Goal: Task Accomplishment & Management: Manage account settings

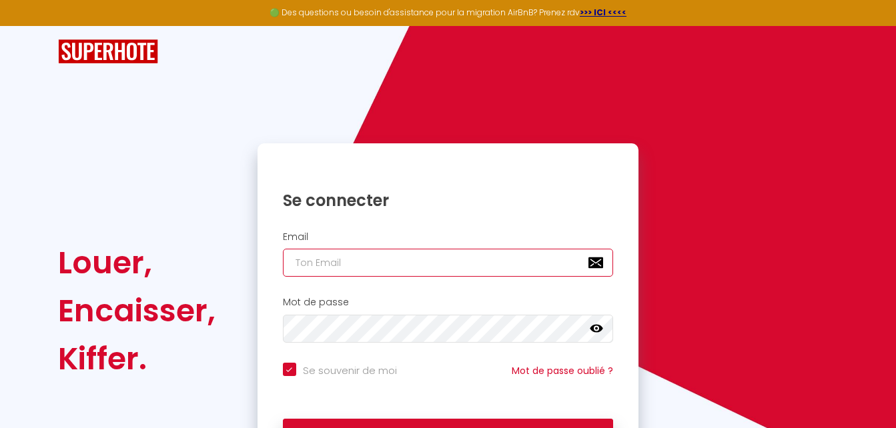
drag, startPoint x: 340, startPoint y: 261, endPoint x: 349, endPoint y: 262, distance: 8.8
click at [341, 261] on input "email" at bounding box center [448, 263] width 331 height 28
type input "l"
checkbox input "true"
type input "la"
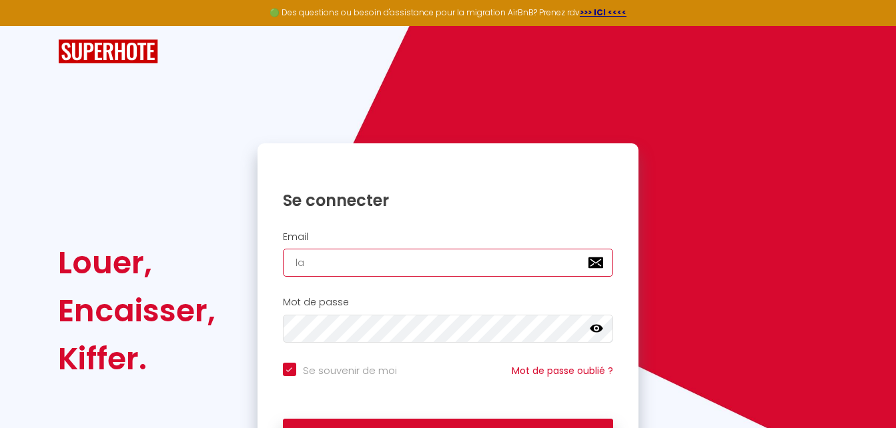
checkbox input "true"
type input "lau"
checkbox input "true"
type input "laue"
checkbox input "true"
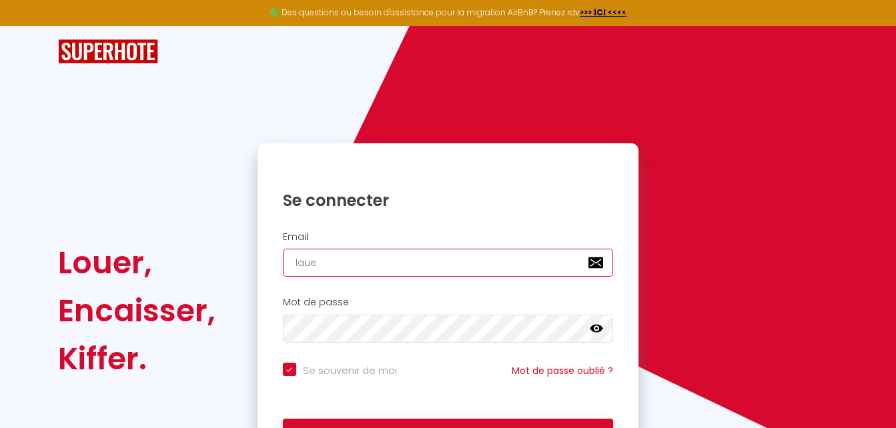
type input "lauez"
checkbox input "true"
type input "lauezn"
checkbox input "true"
type input "laueznc"
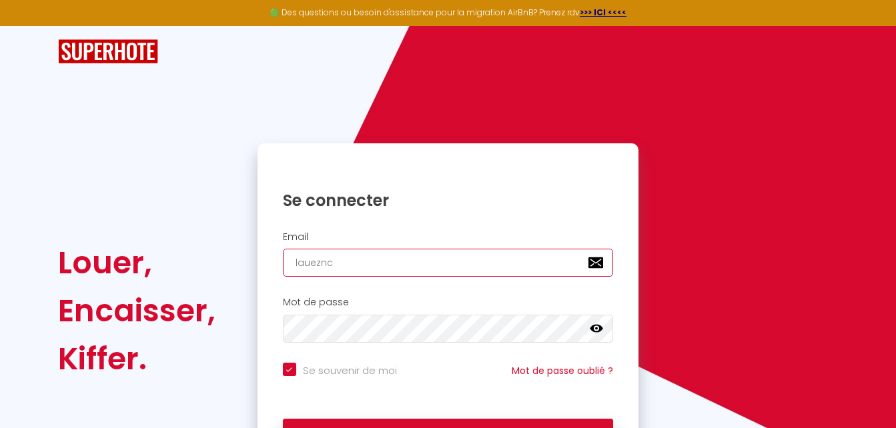
checkbox input "true"
type input "lauezncz"
checkbox input "true"
type input "laueznc"
checkbox input "true"
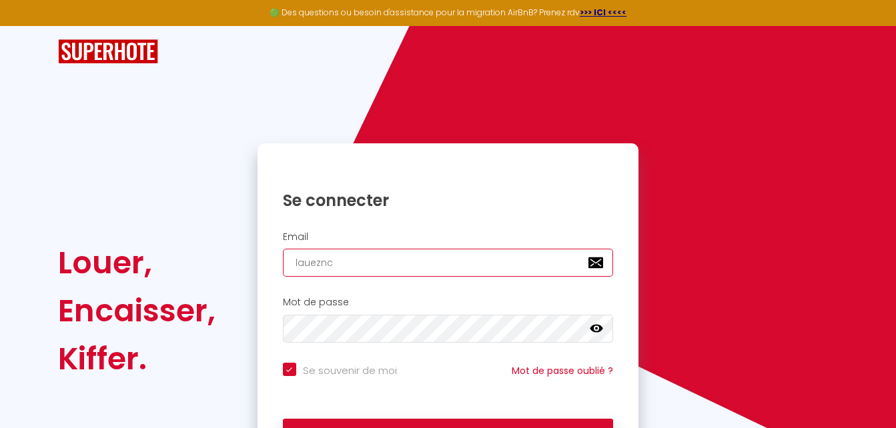
type input "lauezn"
checkbox input "true"
type input "lauez"
checkbox input "true"
type input "laue"
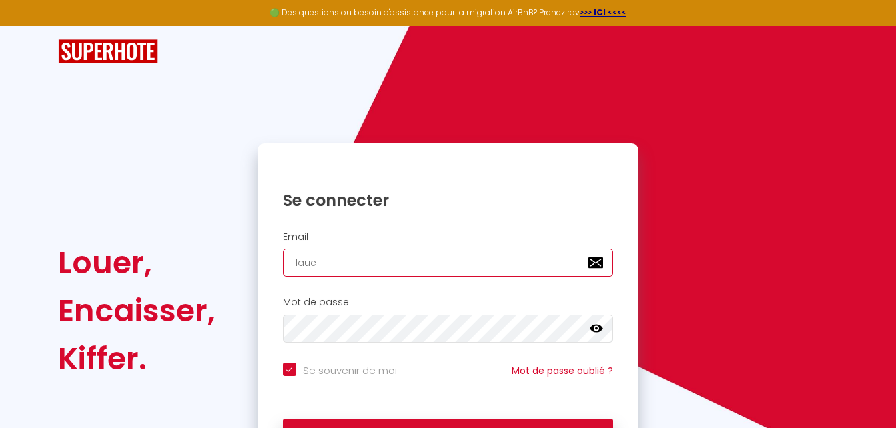
checkbox input "true"
type input "lau"
checkbox input "true"
type input "laue"
checkbox input "true"
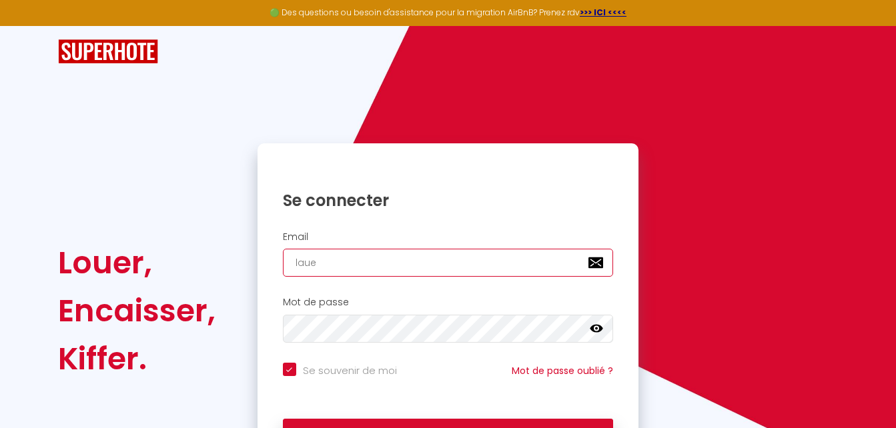
type input "lau"
checkbox input "true"
type input "laur"
checkbox input "true"
type input "laure"
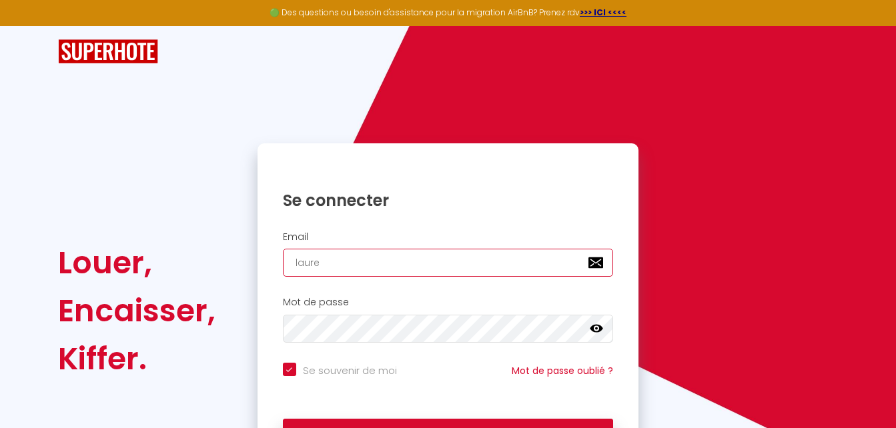
checkbox input "true"
type input "lauren"
checkbox input "true"
type input "laurenc"
checkbox input "true"
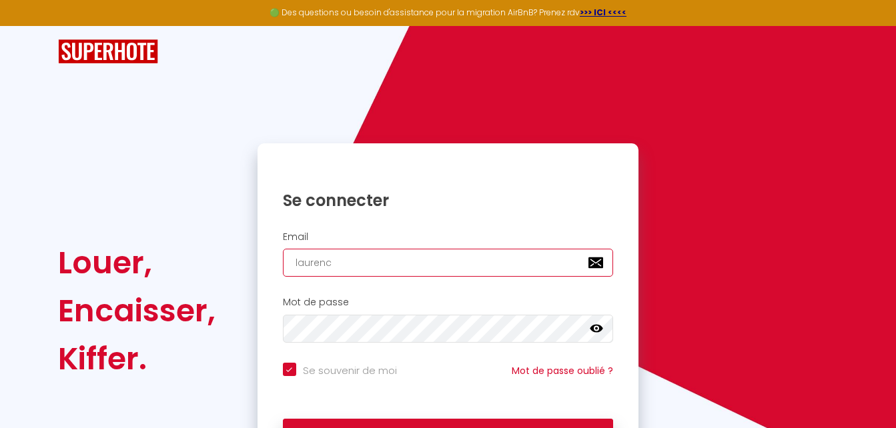
type input "[PERSON_NAME]"
checkbox input "true"
type input "[PERSON_NAME]@"
checkbox input "true"
type input "[PERSON_NAME]"
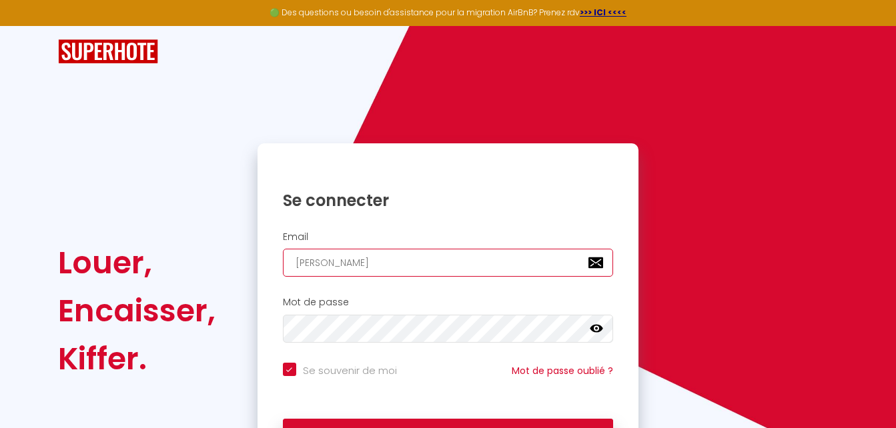
checkbox input "true"
type input "[PERSON_NAME]"
checkbox input "true"
type input "[PERSON_NAME]"
checkbox input "true"
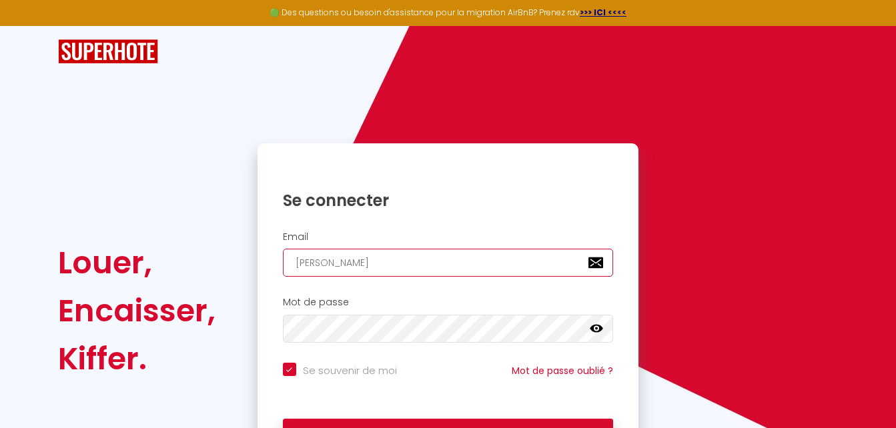
type input "[PERSON_NAME]"
checkbox input "true"
type input "[PERSON_NAME]"
checkbox input "true"
type input "[PERSON_NAME]"
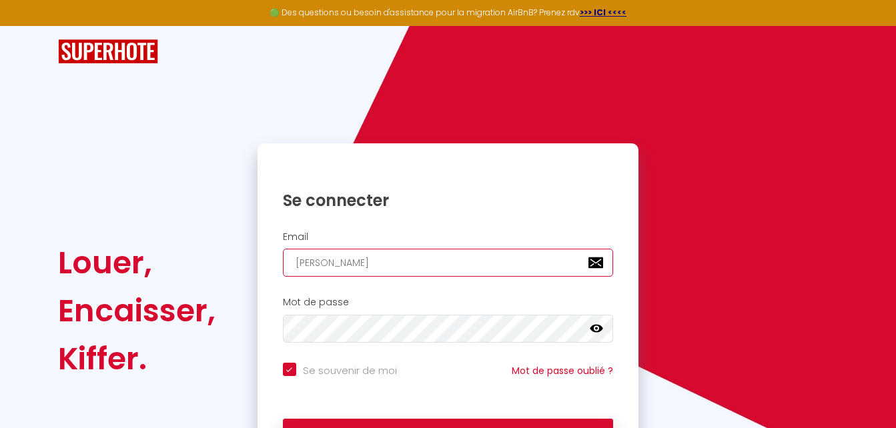
checkbox input "true"
type input "[PERSON_NAME]."
checkbox input "true"
type input "[PERSON_NAME]"
checkbox input "true"
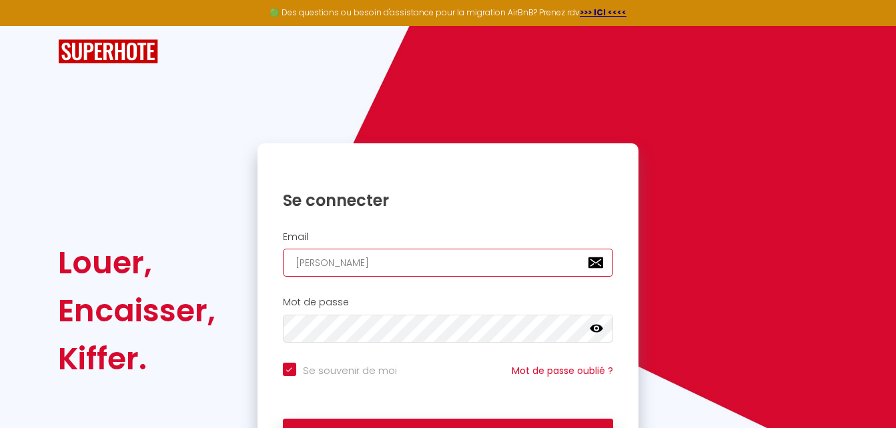
type input "[PERSON_NAME][EMAIL_ADDRESS][DOMAIN_NAME]"
checkbox input "true"
type input "[PERSON_NAME][EMAIL_ADDRESS][DOMAIN_NAME]"
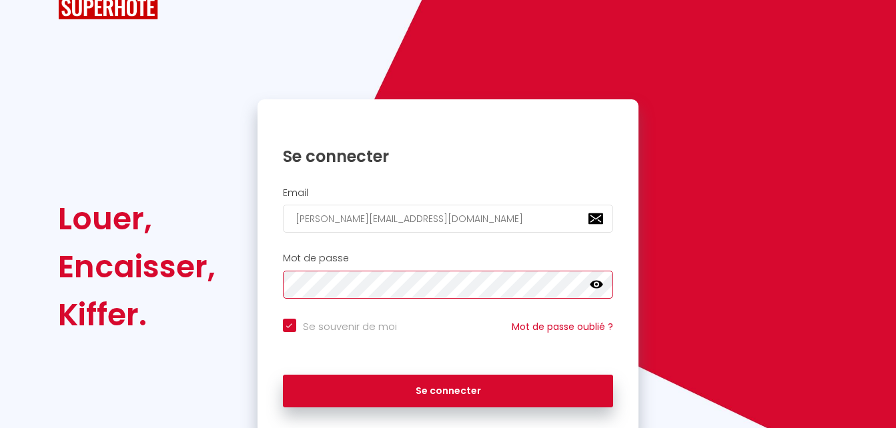
scroll to position [90, 0]
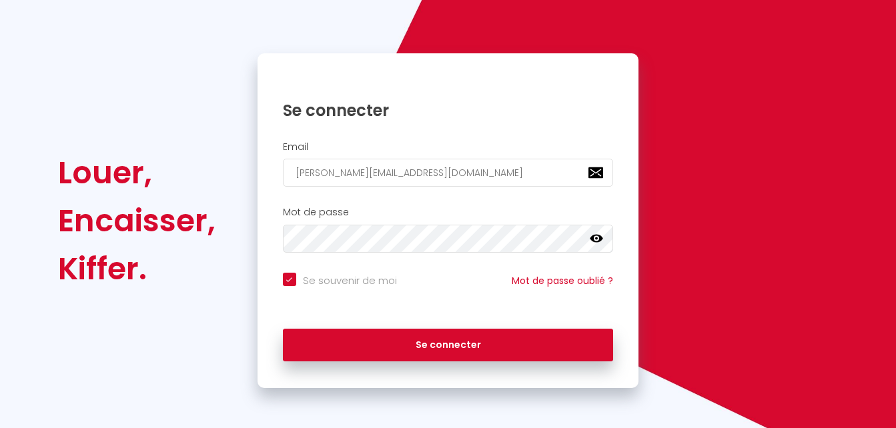
drag, startPoint x: 282, startPoint y: 276, endPoint x: 296, endPoint y: 285, distance: 16.5
click at [283, 276] on input "Se souvenir de moi" at bounding box center [340, 279] width 114 height 13
checkbox input "false"
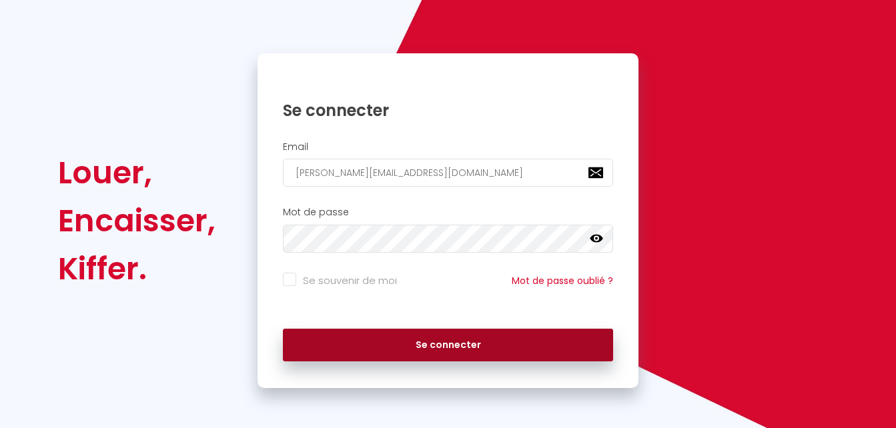
click at [395, 351] on button "Se connecter" at bounding box center [448, 345] width 331 height 33
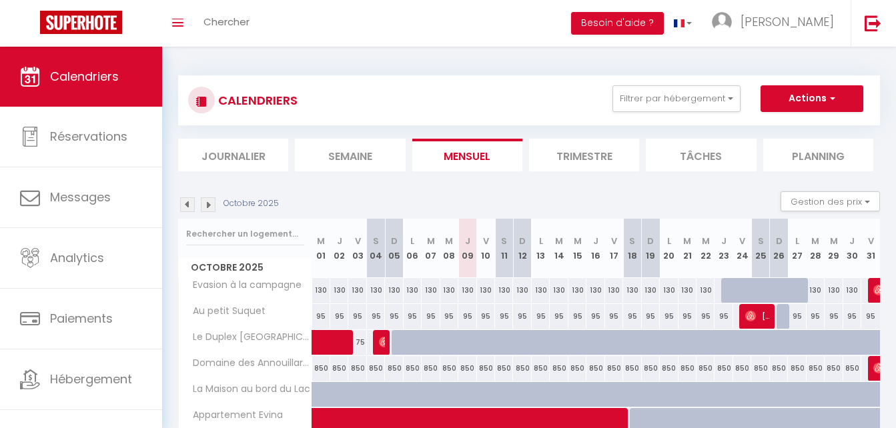
scroll to position [67, 0]
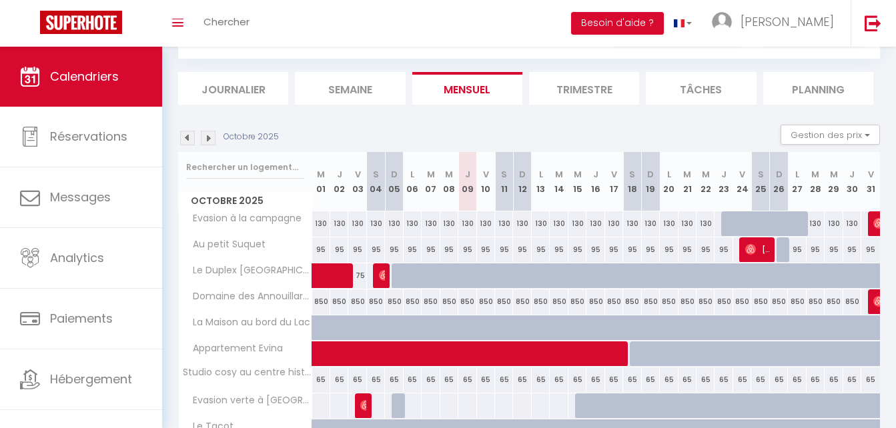
click at [192, 140] on img at bounding box center [187, 138] width 15 height 15
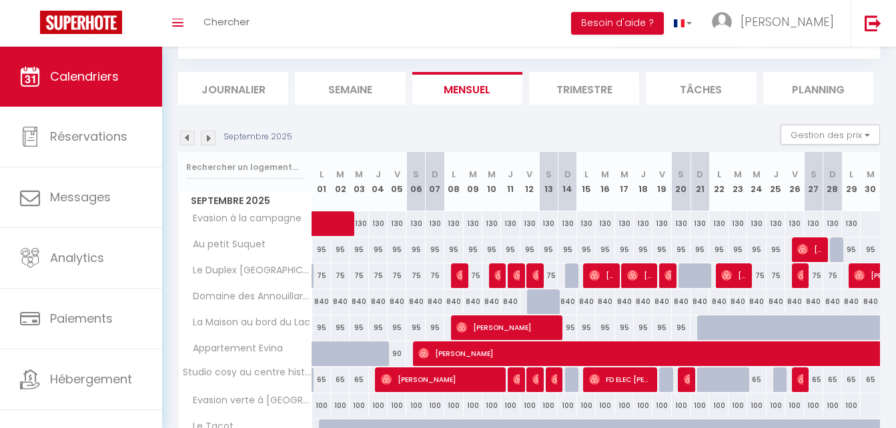
click at [194, 141] on img at bounding box center [187, 138] width 15 height 15
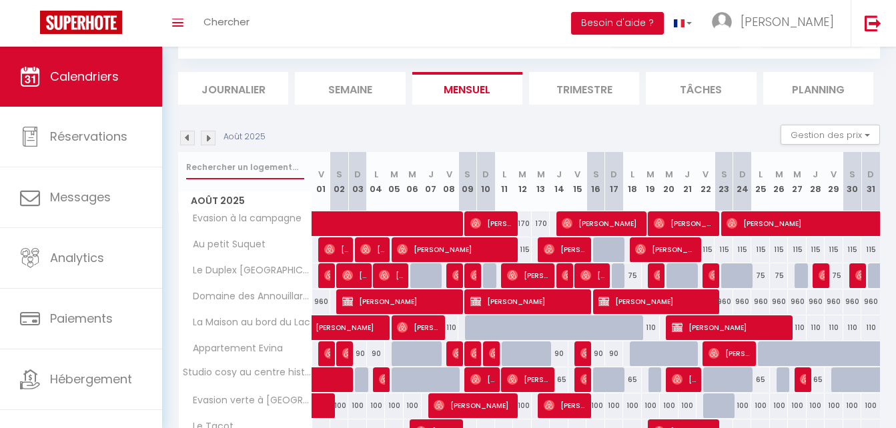
click at [195, 169] on input "text" at bounding box center [245, 167] width 118 height 24
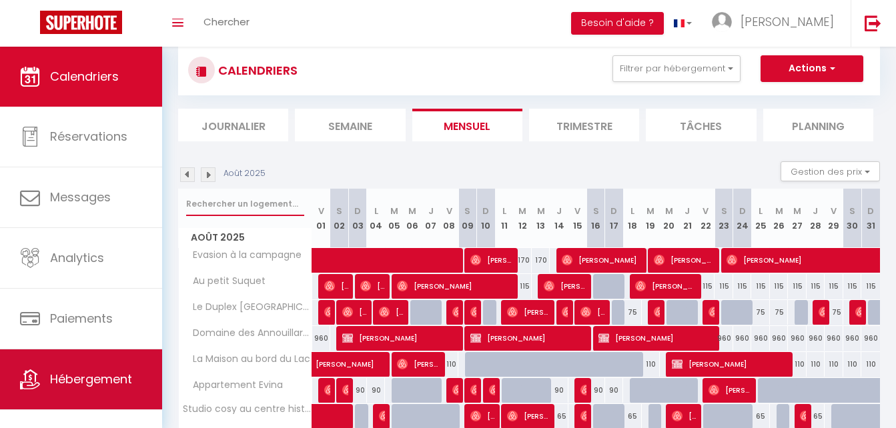
scroll to position [0, 0]
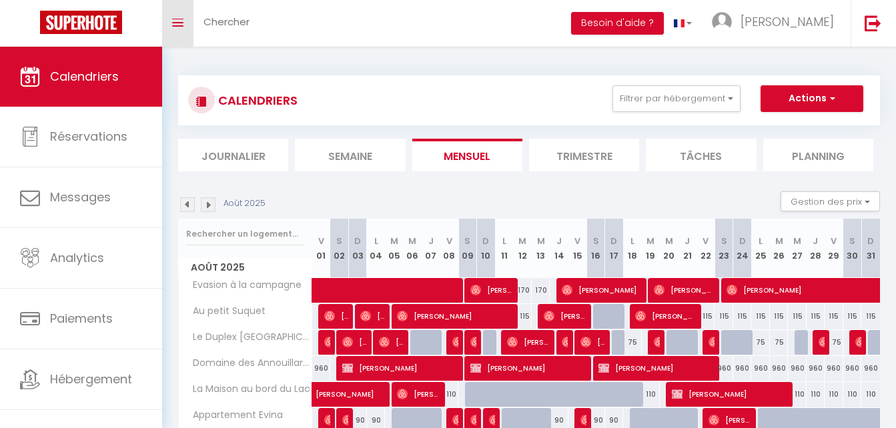
click at [184, 16] on link "Toggle menubar" at bounding box center [177, 23] width 31 height 47
click at [177, 23] on icon "Toggle menubar" at bounding box center [177, 23] width 11 height 8
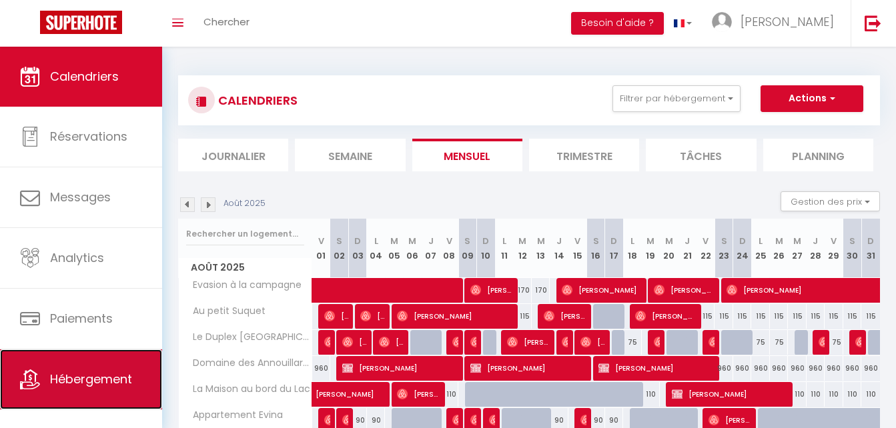
click at [65, 381] on span "Hébergement" at bounding box center [91, 379] width 82 height 17
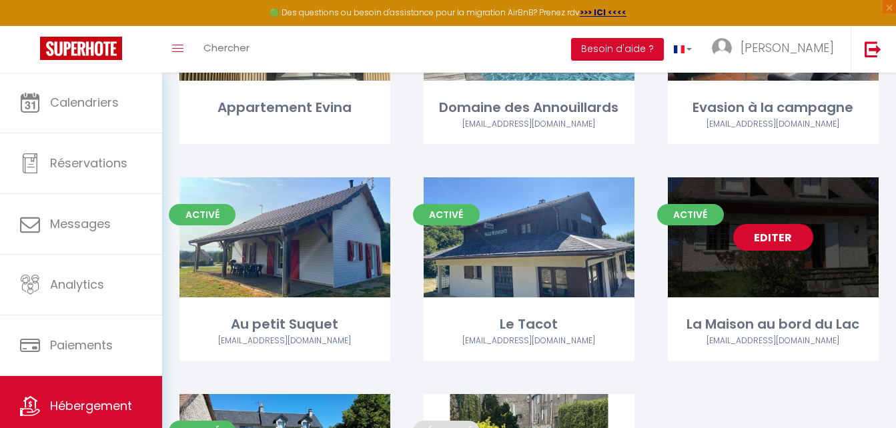
scroll to position [667, 0]
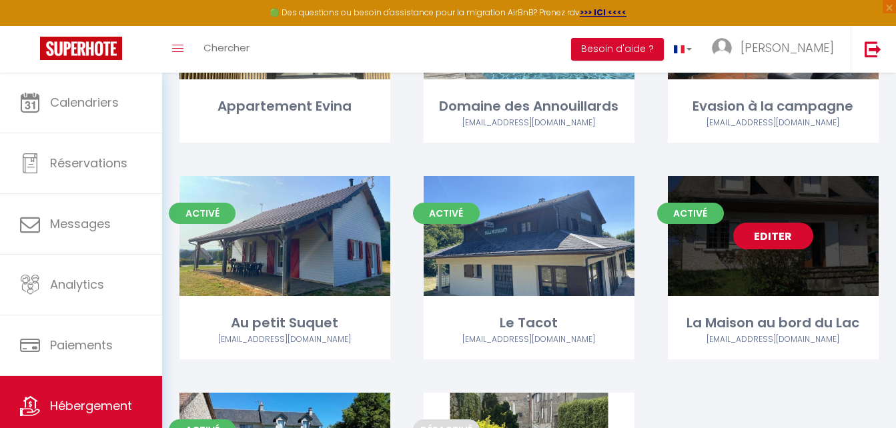
click at [757, 253] on div "Editer" at bounding box center [773, 236] width 211 height 120
select select "3"
select select "2"
select select "1"
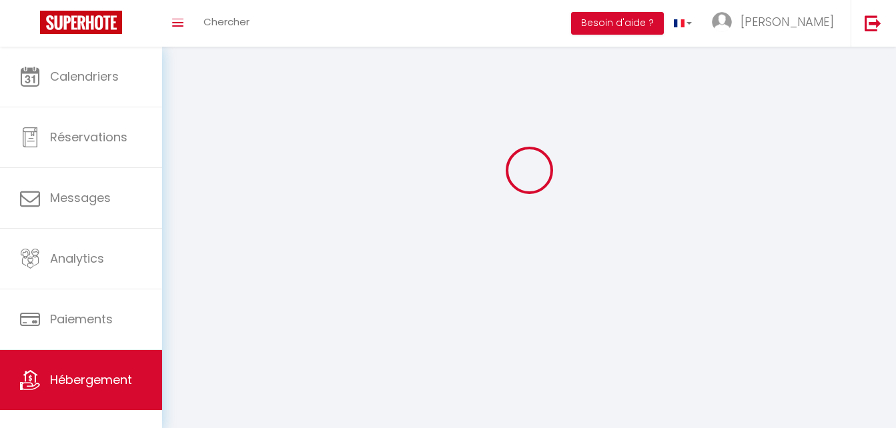
select select
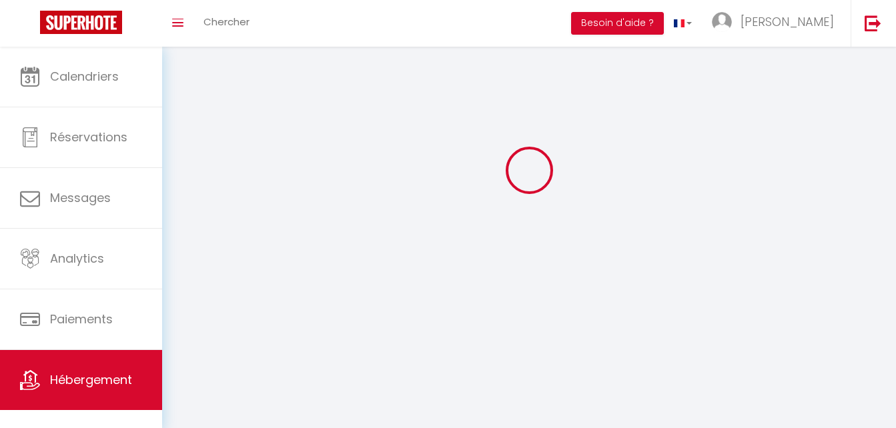
checkbox input "false"
select select
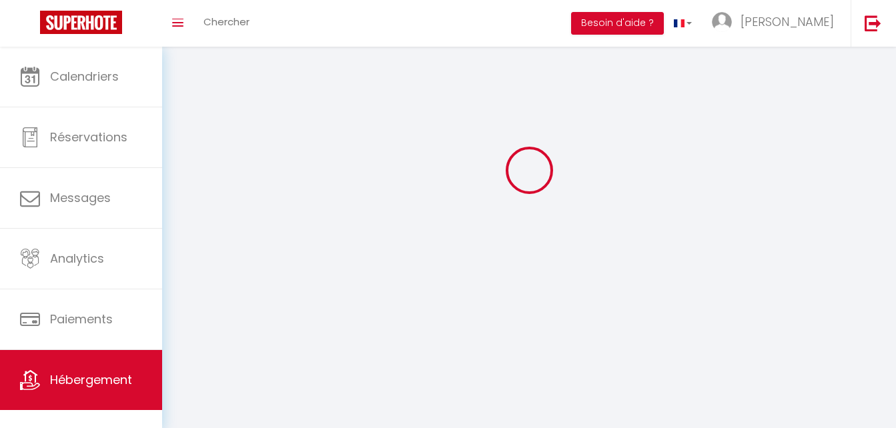
select select
select select "1"
select select
select select "28"
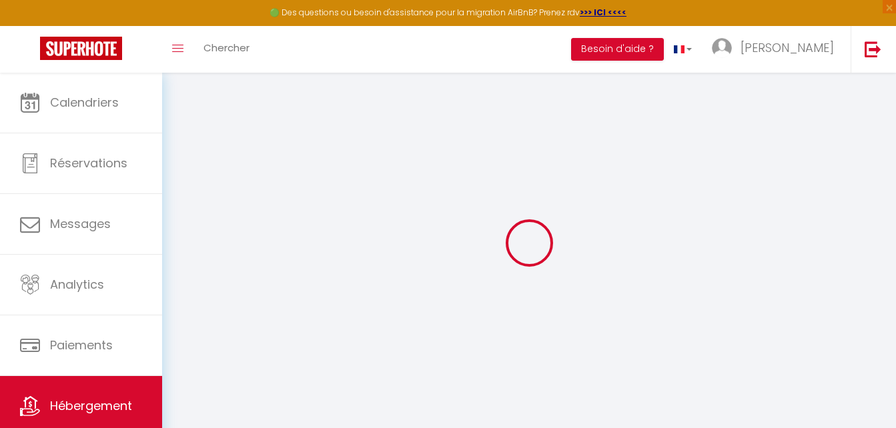
select select
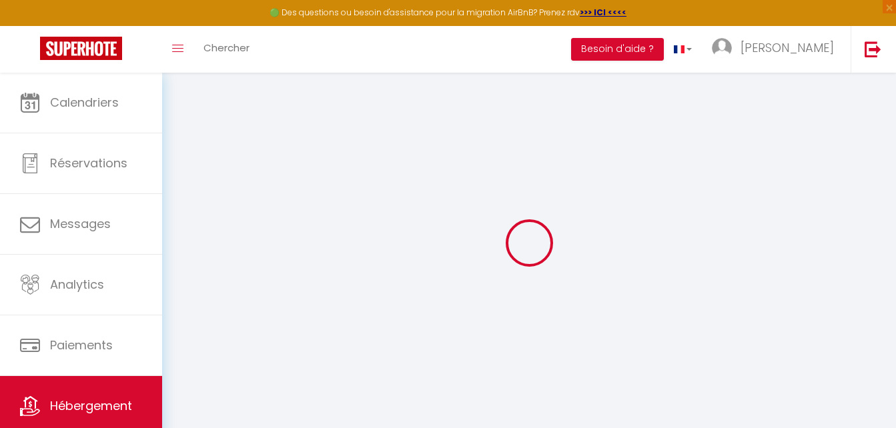
select select
checkbox input "false"
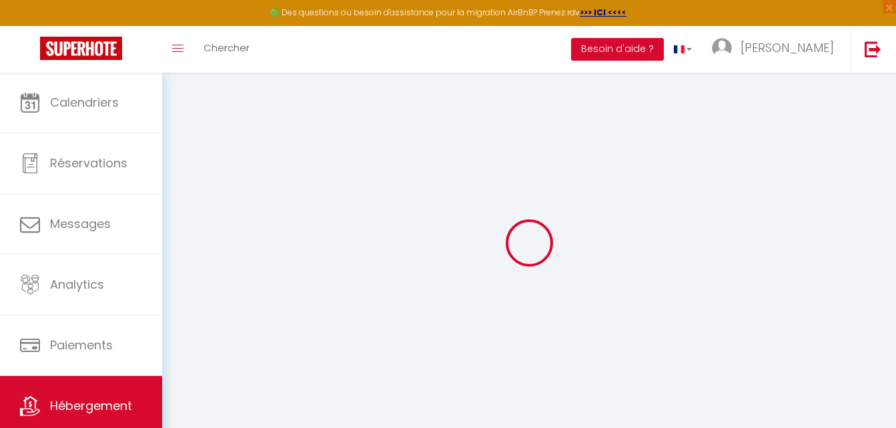
select select
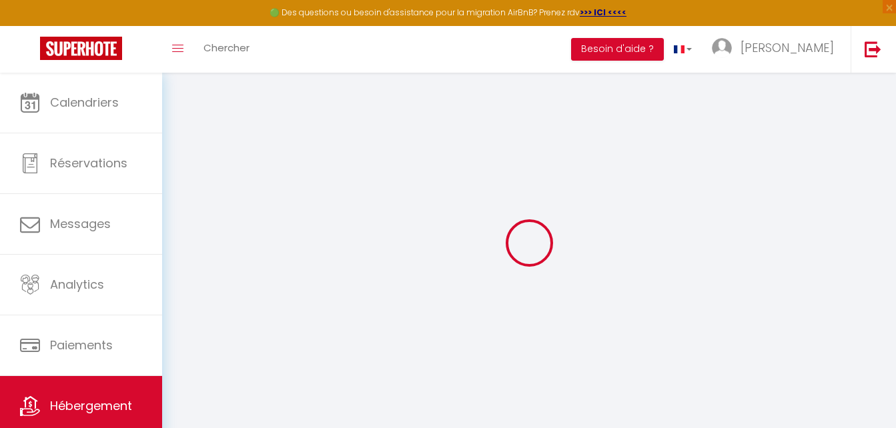
select select
checkbox input "false"
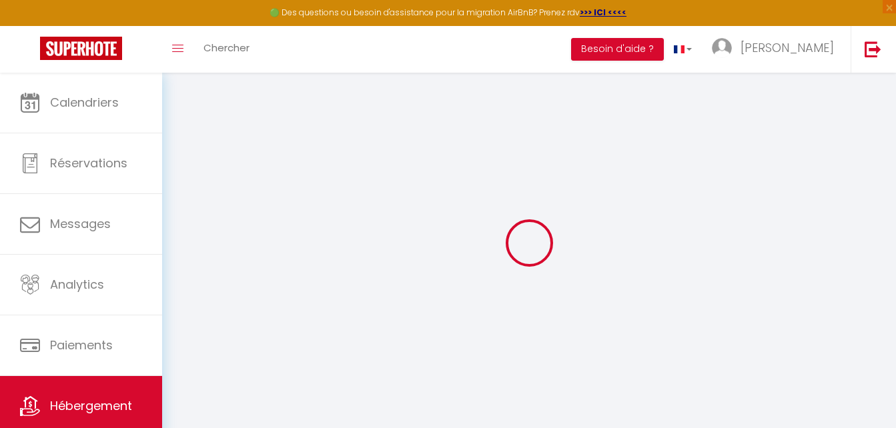
checkbox input "false"
select select
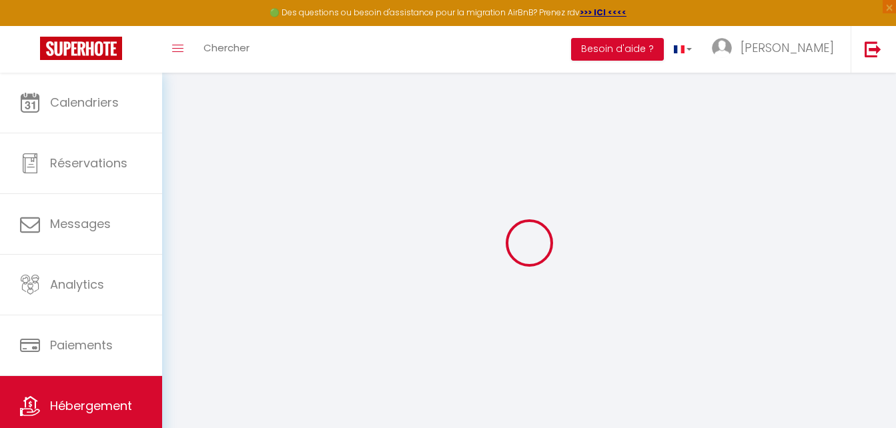
select select
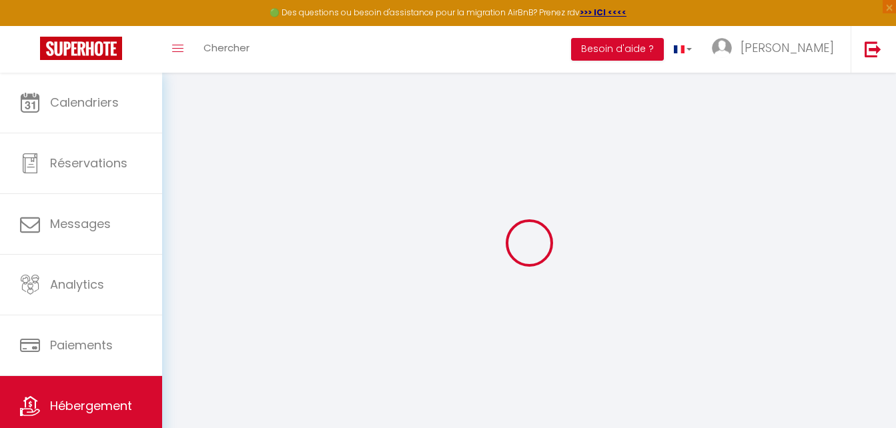
checkbox input "false"
select select
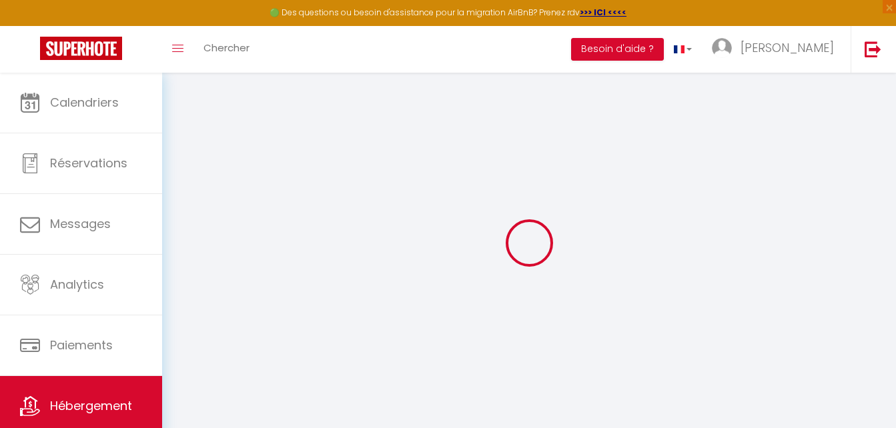
select select
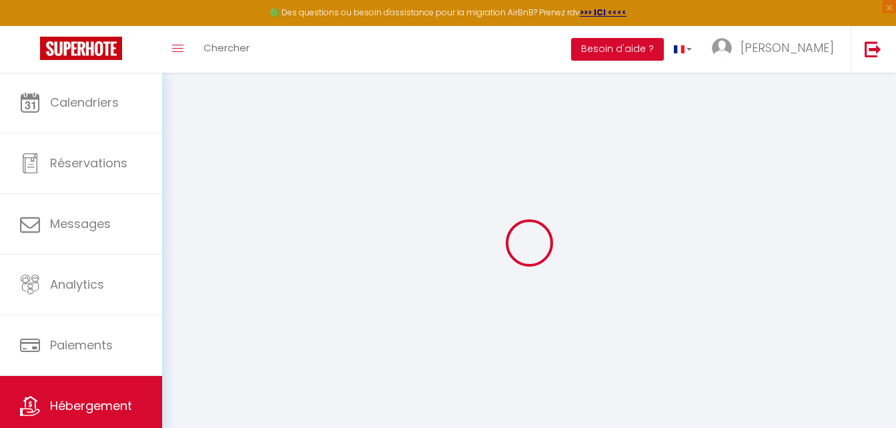
select select
checkbox input "false"
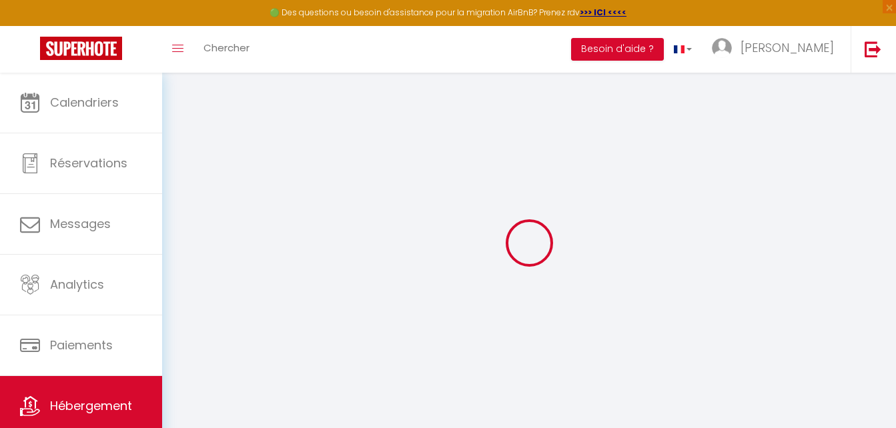
checkbox input "false"
select select
type input "La Maison au bord du Lac"
type input "[PERSON_NAME]"
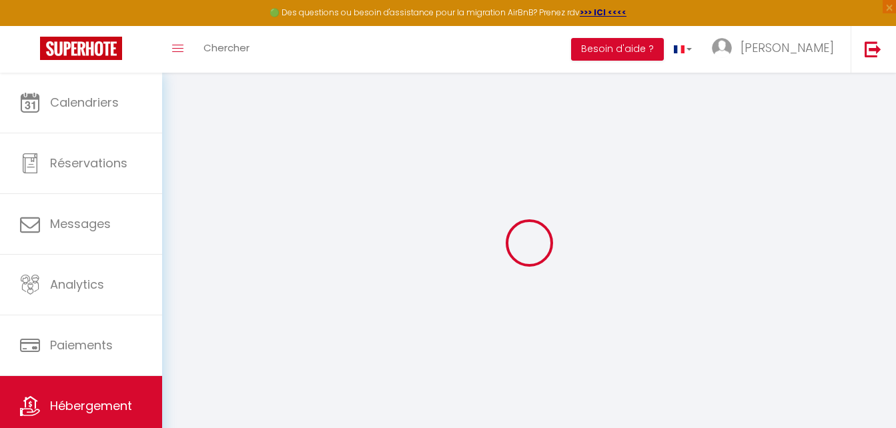
type input "Sahut"
type input "41 Manzagol"
type input "19160"
type input "Liginiac"
select select "houses"
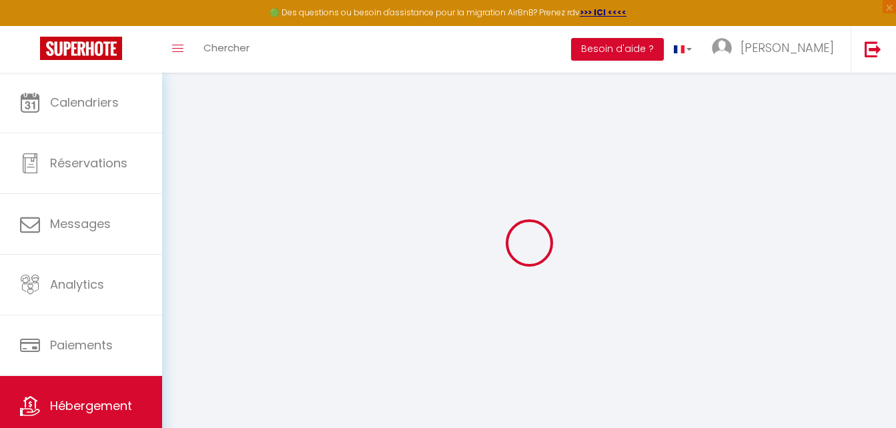
select select "6"
select select "1"
select select "3"
type input "95"
type input "100"
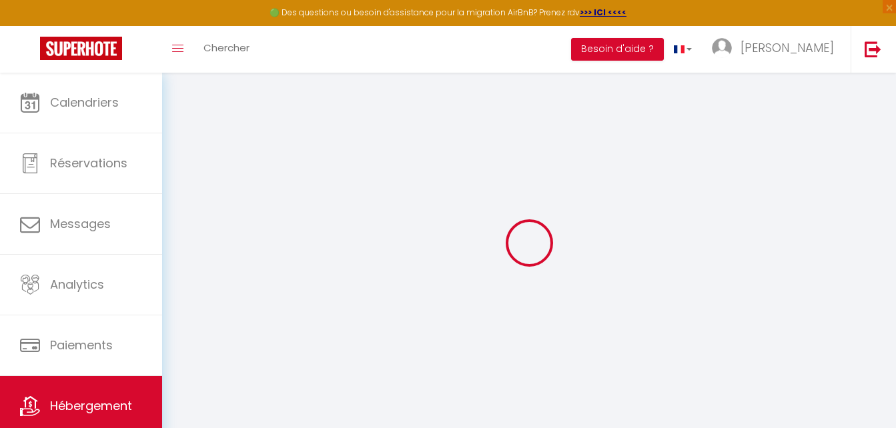
type input "5"
type input "4.30"
type input "500"
type input "20"
select select
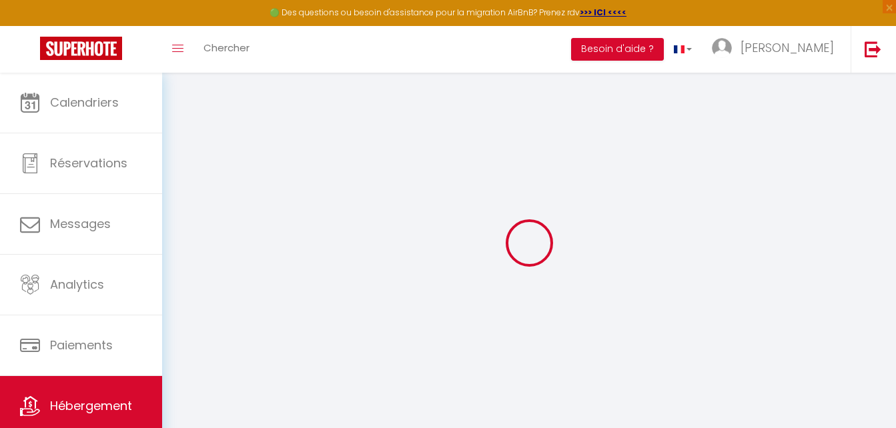
select select
type input "21 Chabrat"
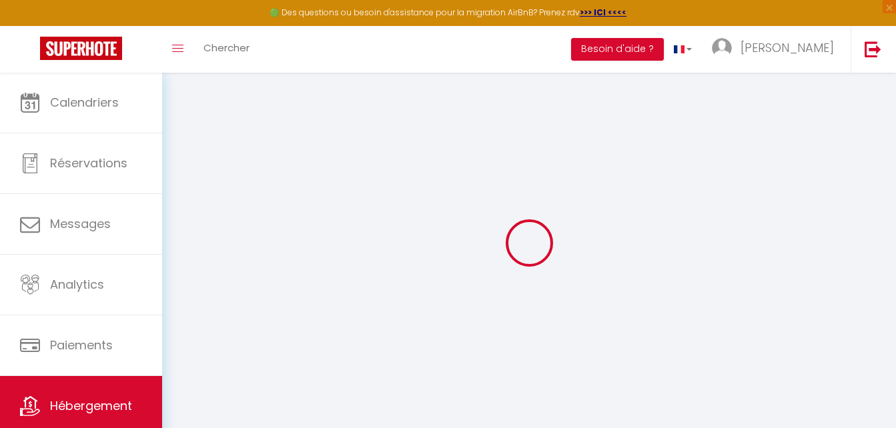
type input "19160"
type input "Liginiac"
type input "[EMAIL_ADDRESS][DOMAIN_NAME]"
select select "7530"
checkbox input "false"
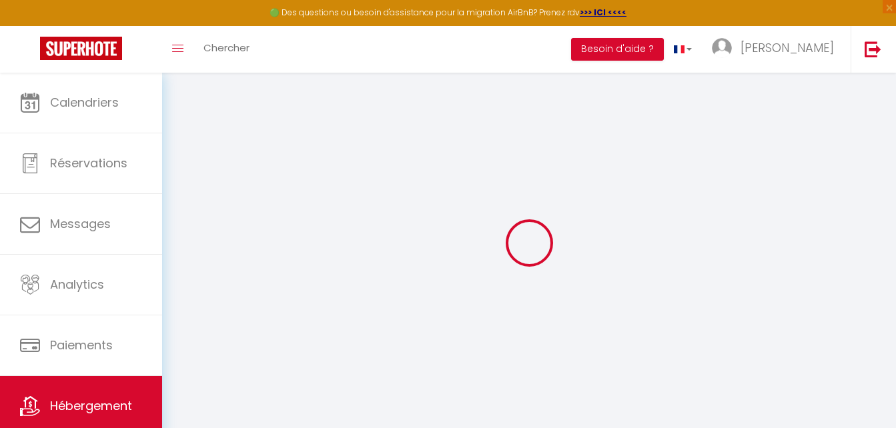
checkbox input "true"
checkbox input "false"
radio input "true"
type input "29"
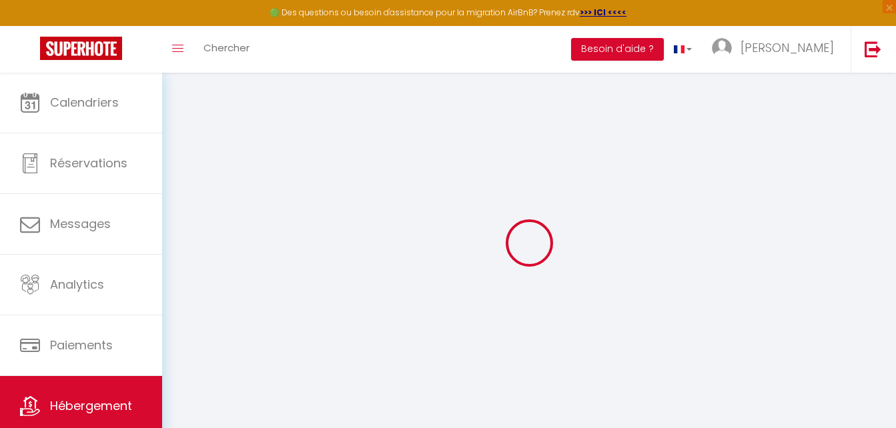
type input "0"
select select
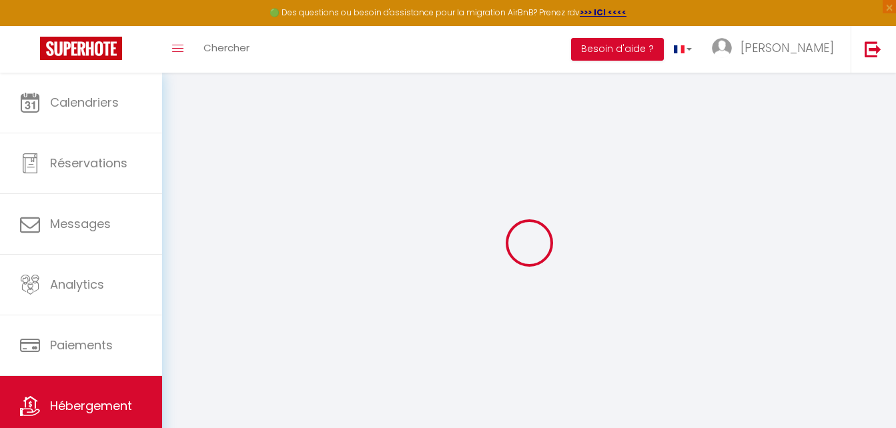
select select
checkbox input "false"
checkbox input "true"
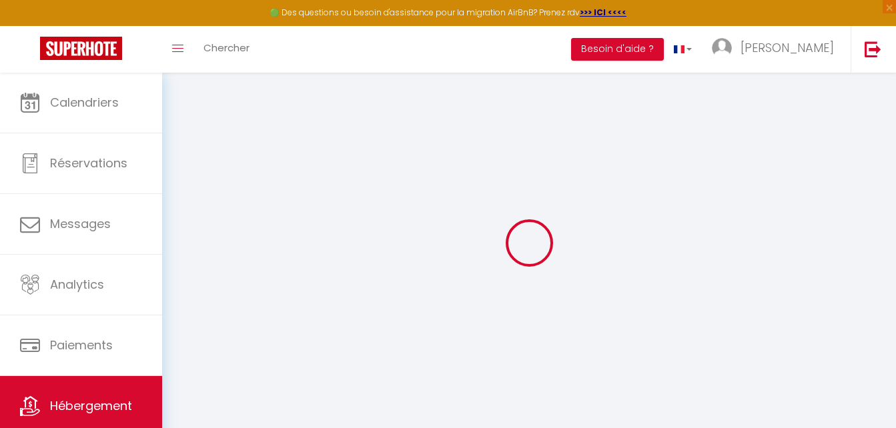
checkbox input "true"
checkbox input "false"
select select
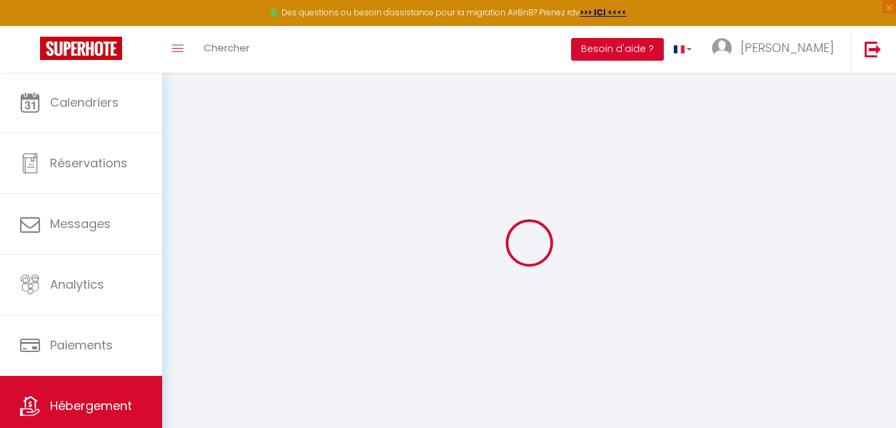
select select
checkbox input "false"
checkbox input "true"
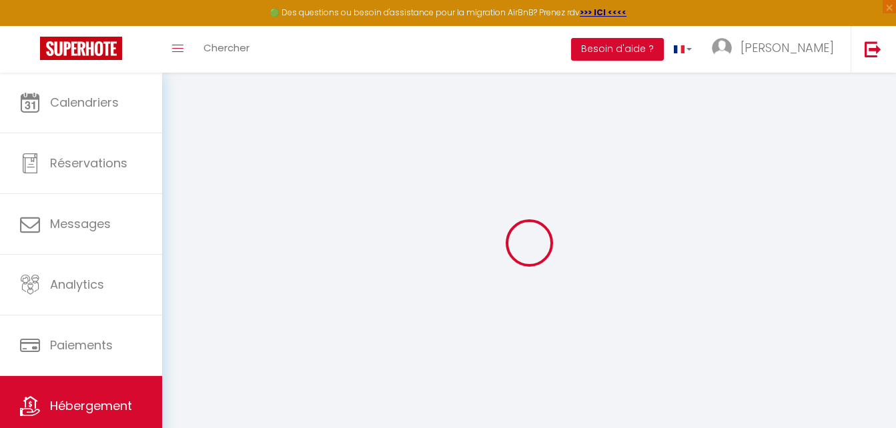
checkbox input "false"
checkbox input "true"
checkbox input "false"
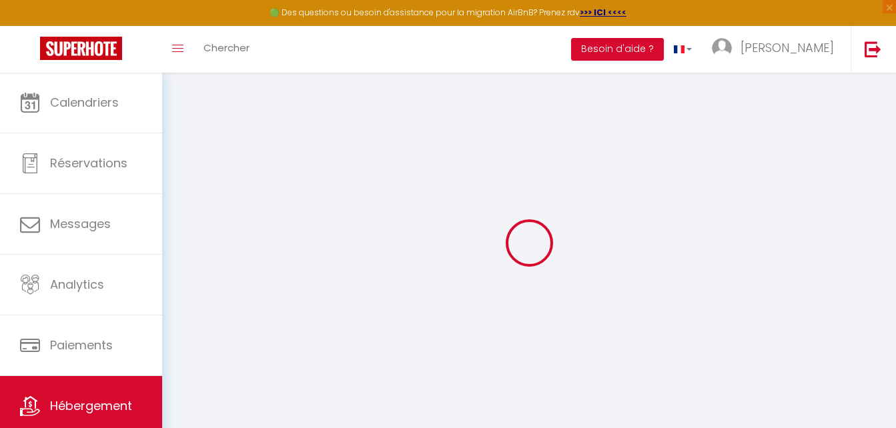
select select "15:00"
select select "00:00"
select select "10:00"
select select "30"
select select "120"
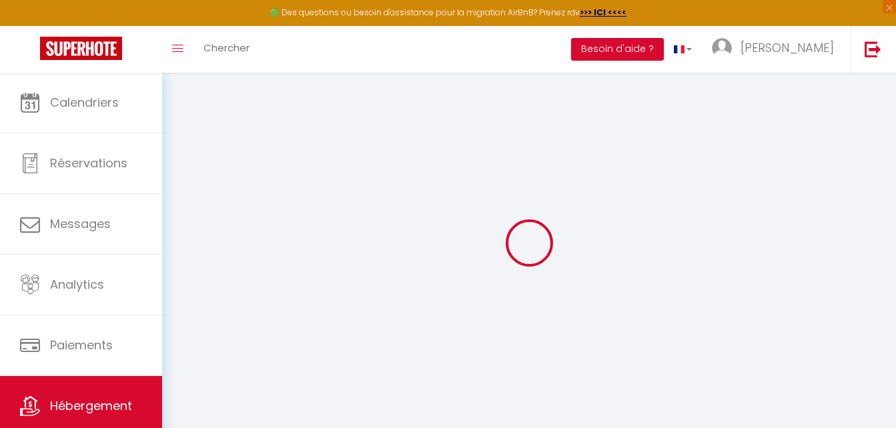
checkbox input "false"
checkbox input "true"
checkbox input "false"
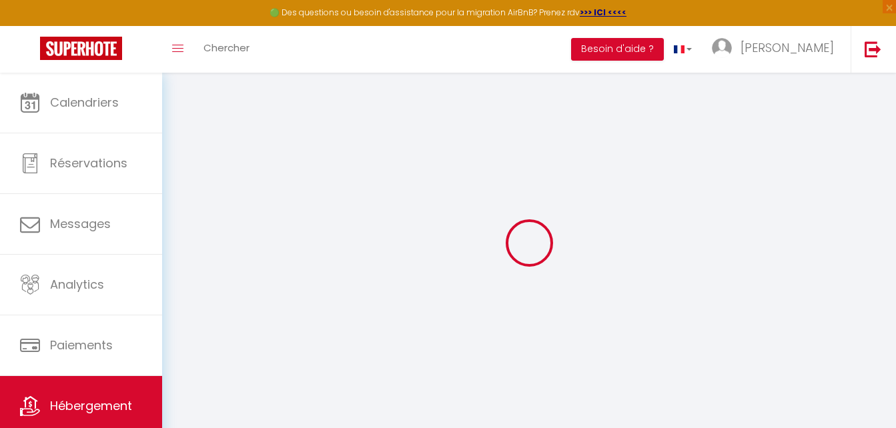
checkbox input "true"
checkbox input "false"
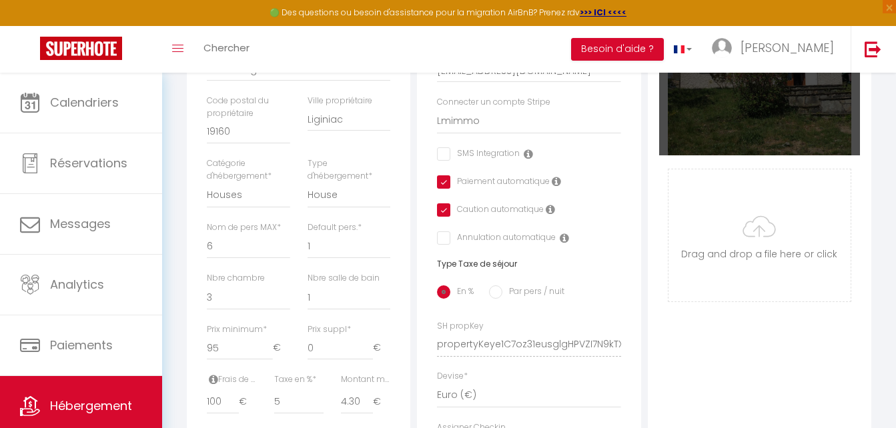
scroll to position [357, 0]
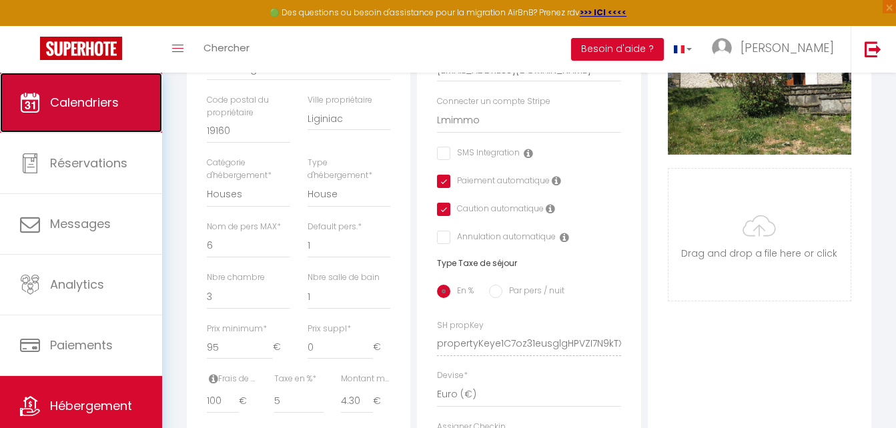
click at [104, 95] on span "Calendriers" at bounding box center [84, 102] width 69 height 17
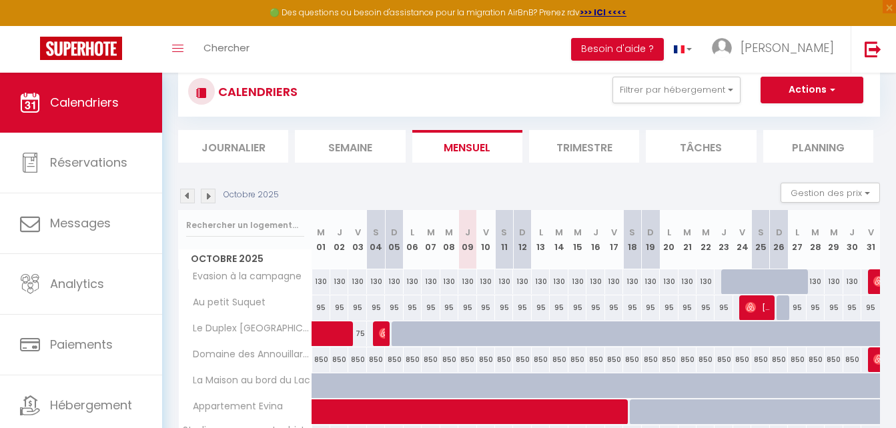
scroll to position [67, 0]
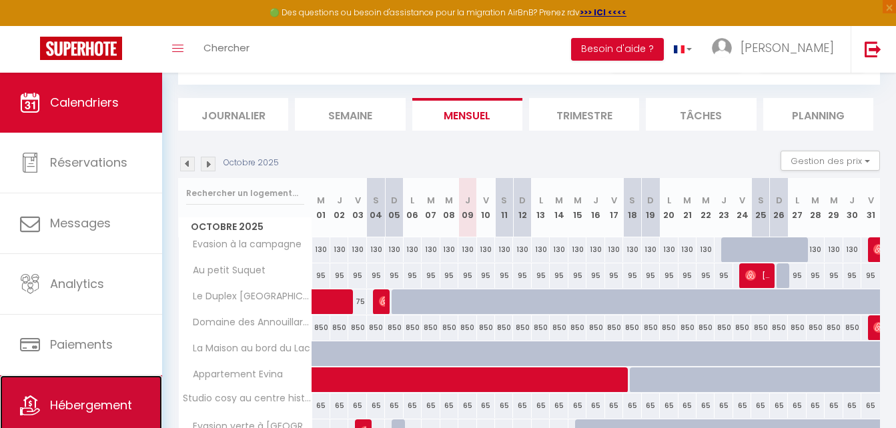
click at [57, 401] on span "Hébergement" at bounding box center [91, 405] width 82 height 17
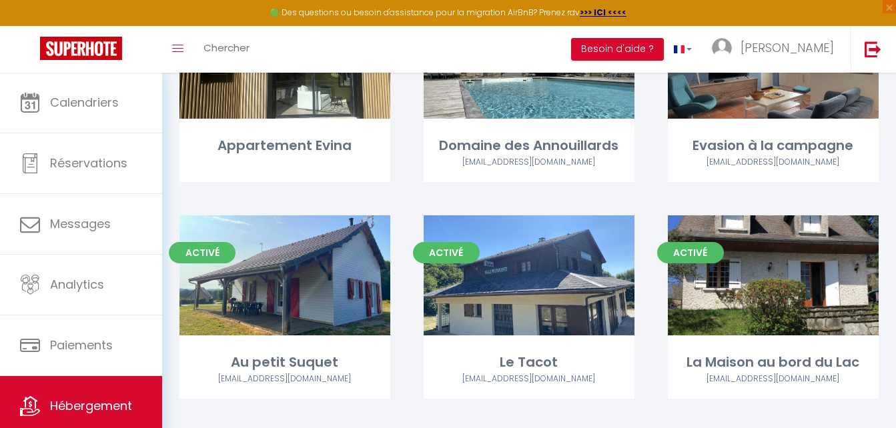
scroll to position [667, 0]
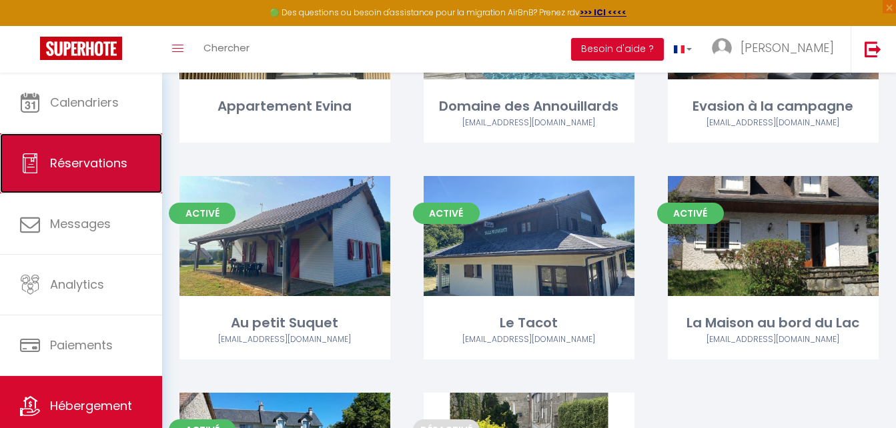
click at [105, 173] on link "Réservations" at bounding box center [81, 163] width 162 height 60
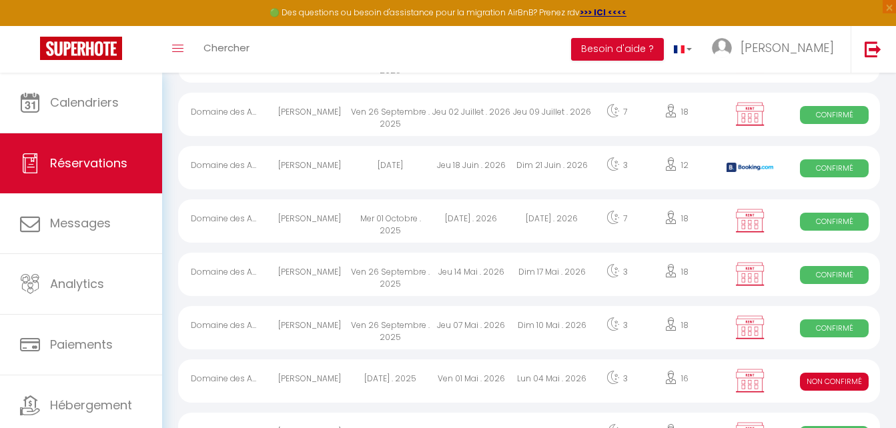
scroll to position [1380, 0]
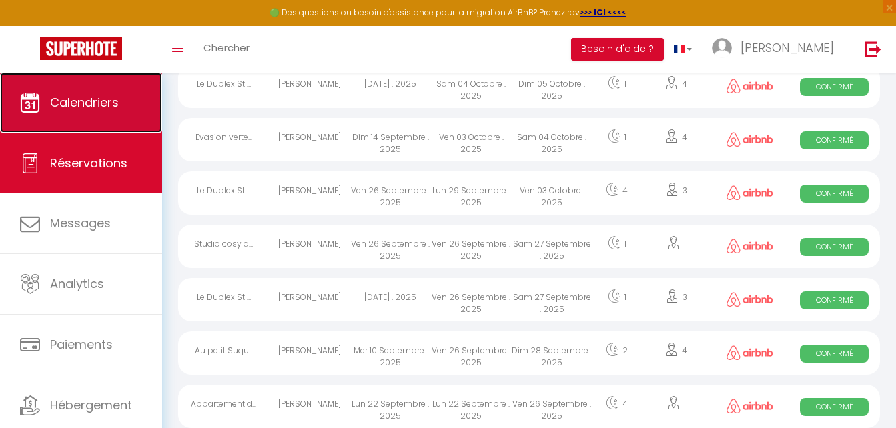
click at [104, 98] on span "Calendriers" at bounding box center [84, 102] width 69 height 17
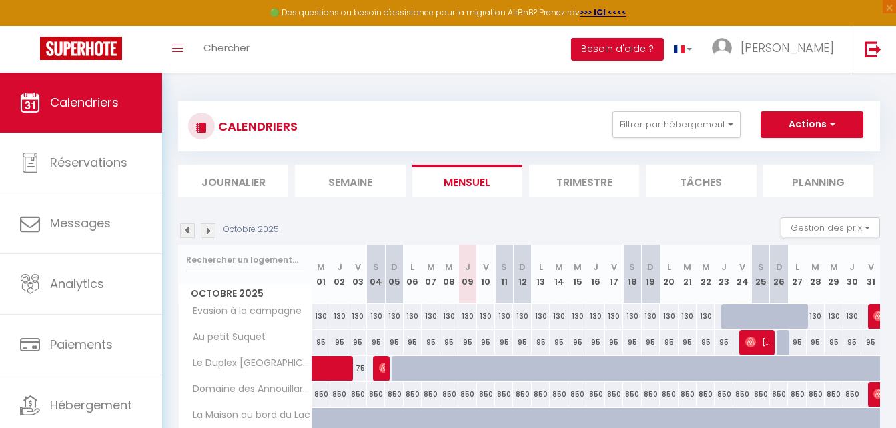
click at [191, 229] on img at bounding box center [187, 230] width 15 height 15
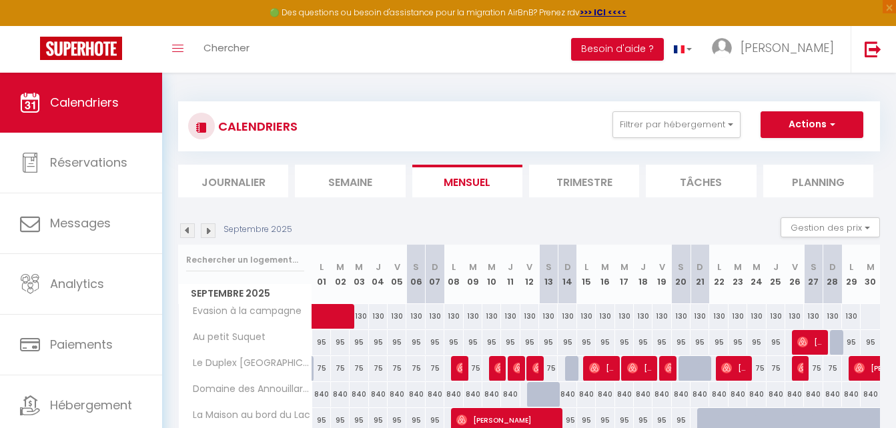
click at [187, 230] on img at bounding box center [187, 230] width 15 height 15
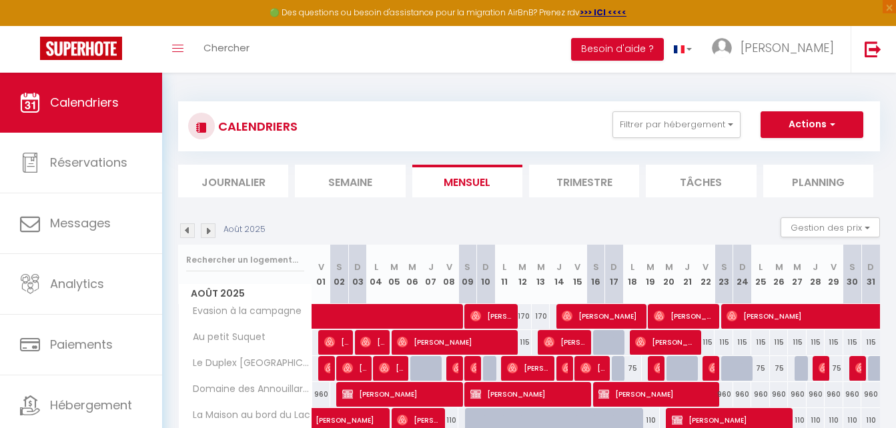
click at [709, 344] on div "115" at bounding box center [705, 342] width 18 height 25
type input "115"
type input "[DATE]"
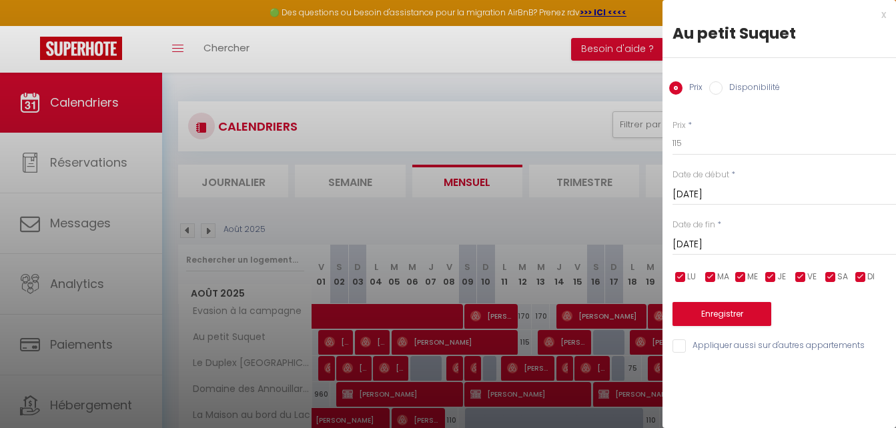
click at [547, 46] on div at bounding box center [448, 214] width 896 height 428
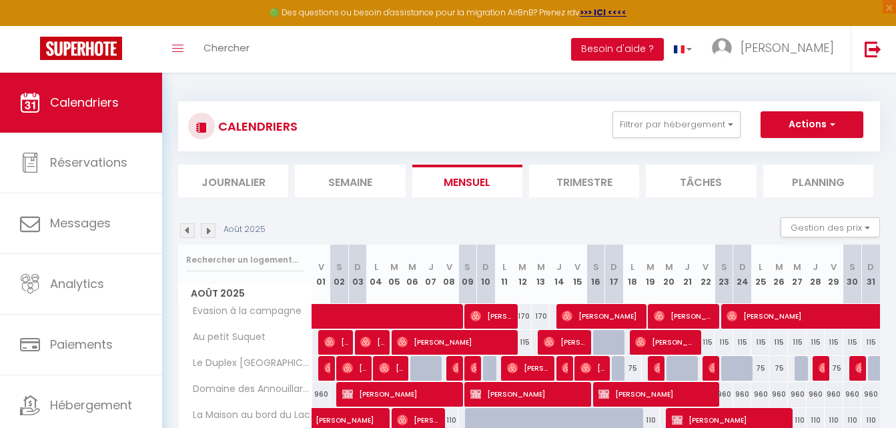
click at [205, 227] on img at bounding box center [208, 230] width 15 height 15
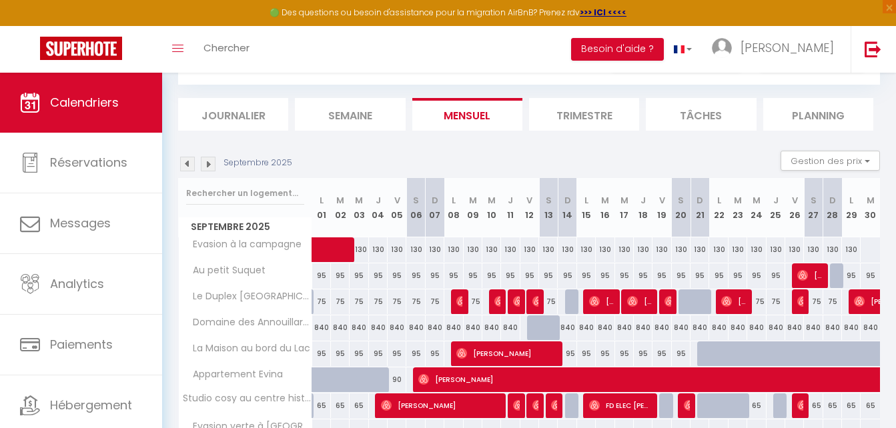
scroll to position [133, 0]
